Goal: Check status: Check status

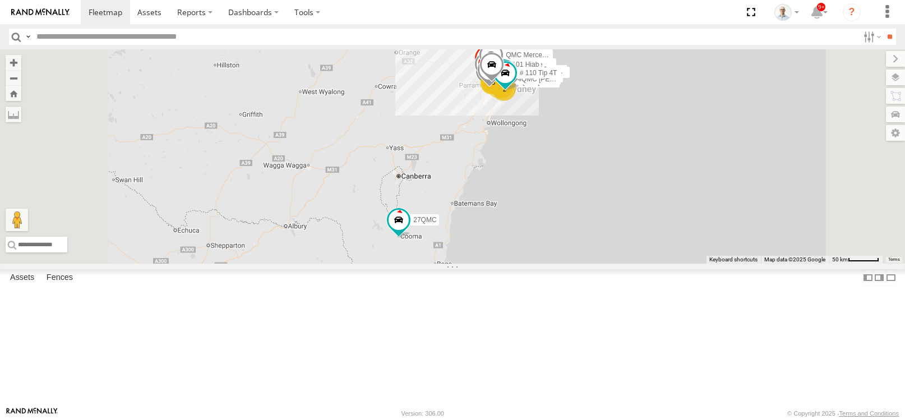
select select "**********"
click at [110, 8] on span at bounding box center [106, 12] width 34 height 11
click at [497, 102] on div "28" at bounding box center [486, 91] width 22 height 22
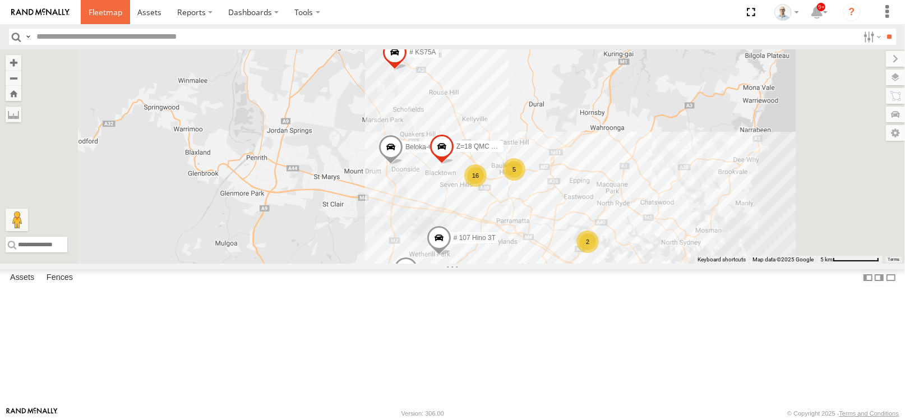
click at [96, 10] on span at bounding box center [106, 12] width 34 height 11
